Goal: Find contact information: Find contact information

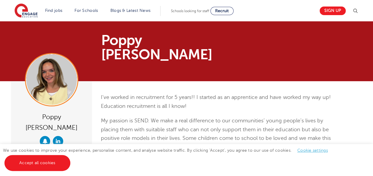
click at [171, 97] on div "I’ve worked in recruitment for 5 years!! I started as an apprentice and have wo…" at bounding box center [216, 147] width 231 height 108
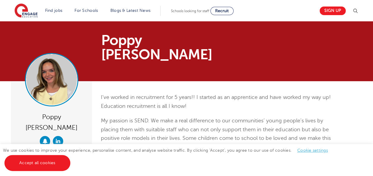
click at [43, 69] on img at bounding box center [51, 80] width 50 height 50
click at [59, 64] on img at bounding box center [51, 80] width 50 height 50
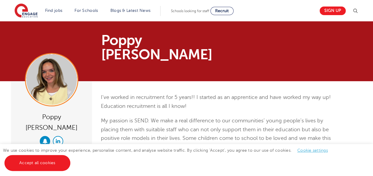
click at [55, 136] on link at bounding box center [58, 141] width 10 height 10
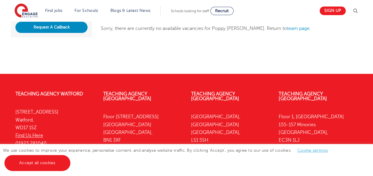
scroll to position [223, 0]
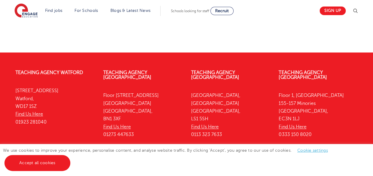
click at [202, 61] on div "Teaching Agency [STREET_ADDRESS] Find Us Here 0113 323 7633" at bounding box center [231, 105] width 88 height 88
click at [205, 70] on link "Teaching Agency [GEOGRAPHIC_DATA]" at bounding box center [215, 75] width 48 height 10
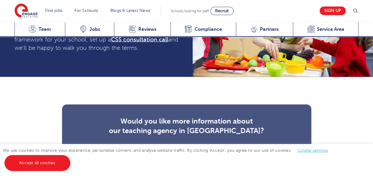
scroll to position [1649, 0]
